Goal: Task Accomplishment & Management: Use online tool/utility

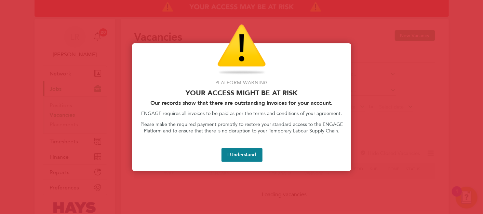
drag, startPoint x: 241, startPoint y: 154, endPoint x: 151, endPoint y: 151, distance: 89.9
click at [241, 154] on button "I Understand" at bounding box center [241, 155] width 41 height 14
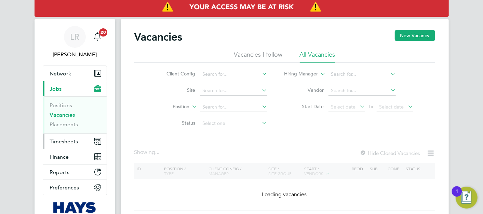
drag, startPoint x: 73, startPoint y: 145, endPoint x: 83, endPoint y: 143, distance: 10.0
click at [74, 145] on button "Timesheets" at bounding box center [75, 141] width 64 height 15
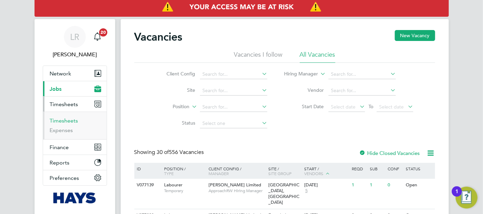
drag, startPoint x: 71, startPoint y: 123, endPoint x: 110, endPoint y: 113, distance: 39.8
click at [71, 123] on link "Timesheets" at bounding box center [64, 120] width 28 height 6
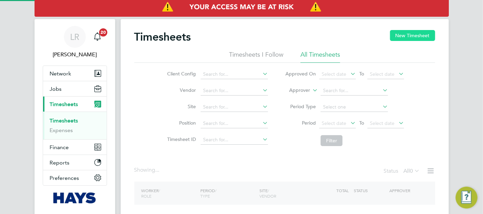
click at [400, 36] on button "New Timesheet" at bounding box center [412, 35] width 45 height 11
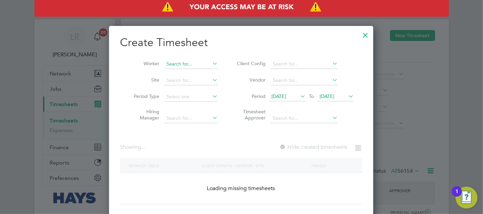
click at [194, 62] on input at bounding box center [191, 64] width 54 height 10
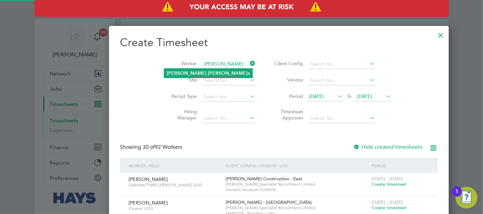
type input "[PERSON_NAME]"
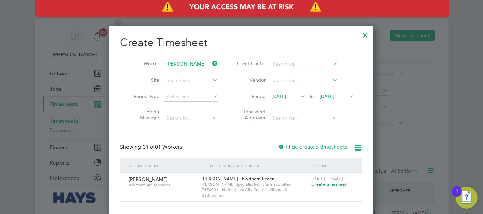
click at [327, 145] on label "Hide created timesheets" at bounding box center [312, 147] width 69 height 7
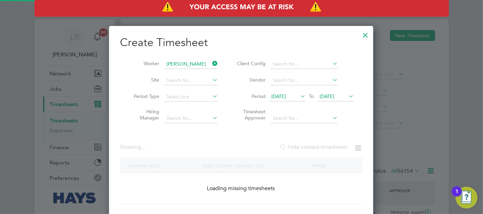
click at [326, 145] on label "Hide created timesheets" at bounding box center [313, 147] width 68 height 7
